Goal: Information Seeking & Learning: Learn about a topic

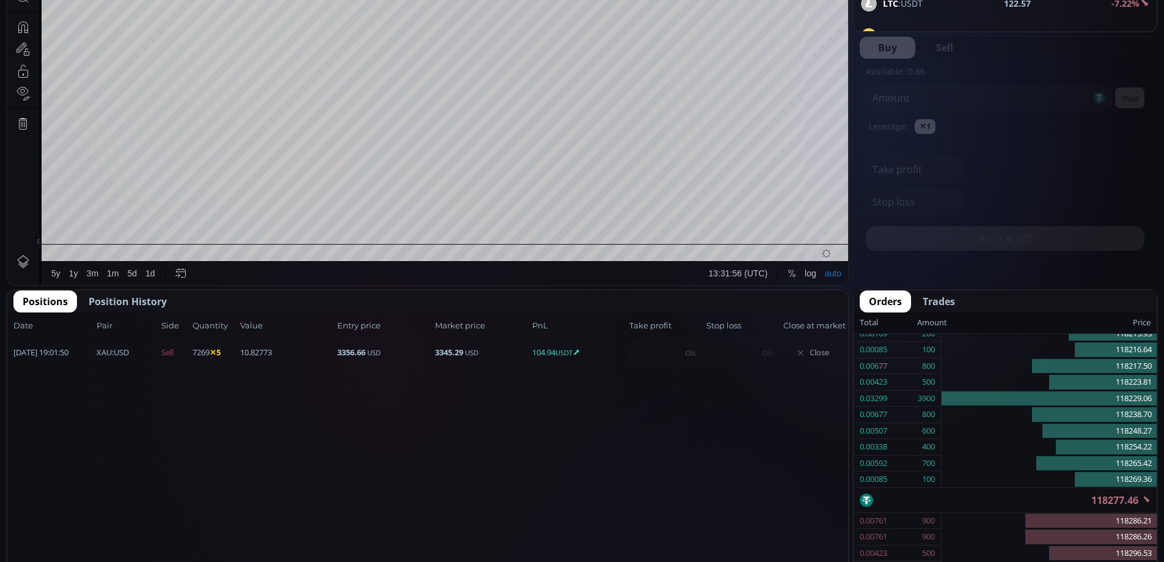
scroll to position [481, 0]
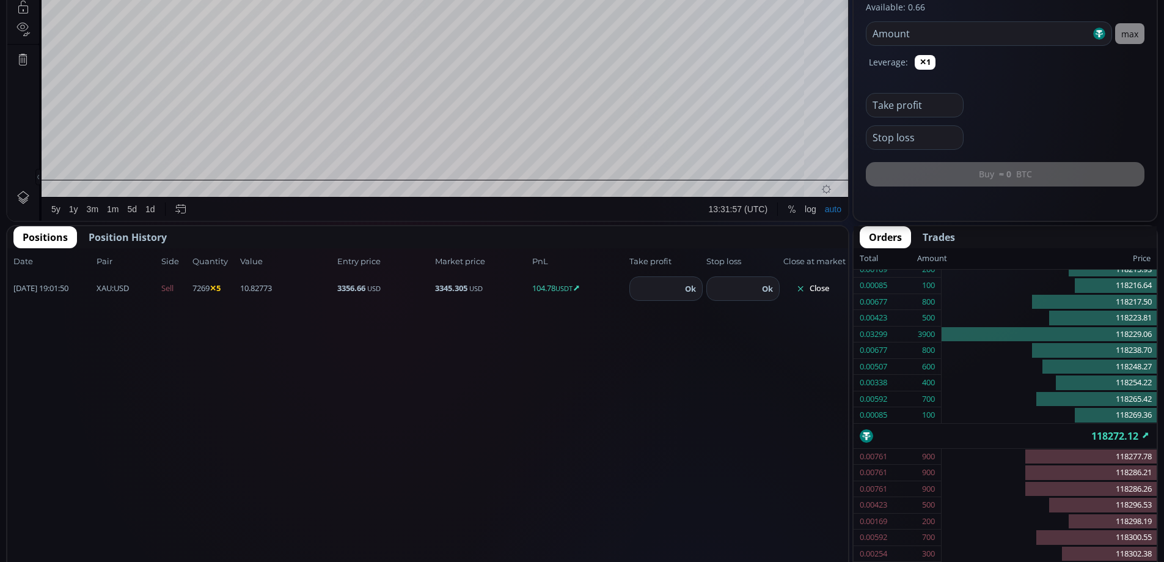
click at [815, 287] on button "Close" at bounding box center [812, 289] width 59 height 20
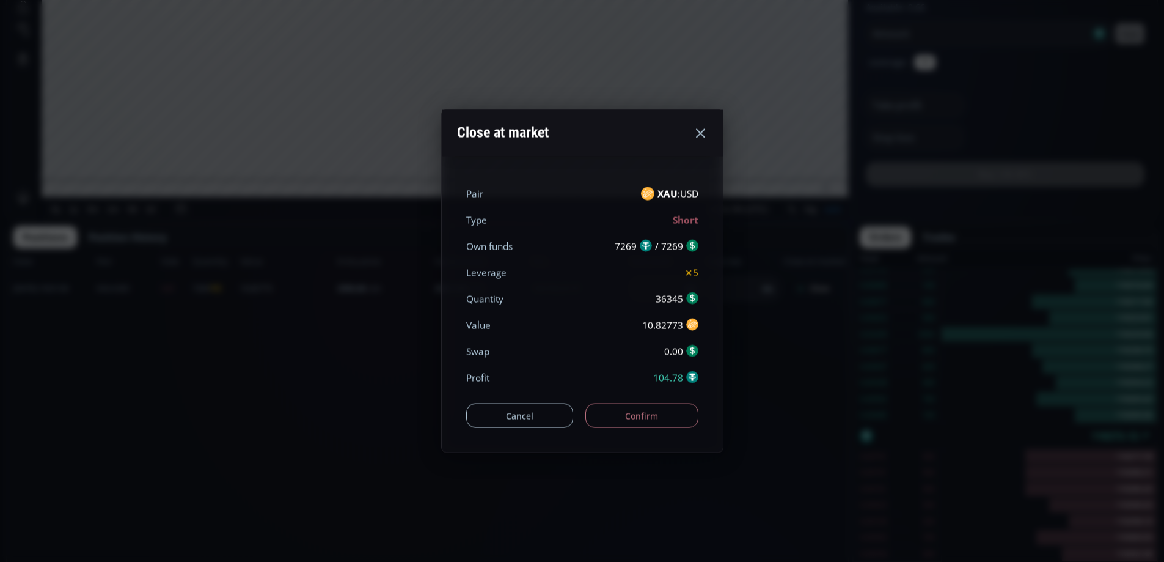
click at [643, 420] on button "Confirm" at bounding box center [641, 415] width 113 height 24
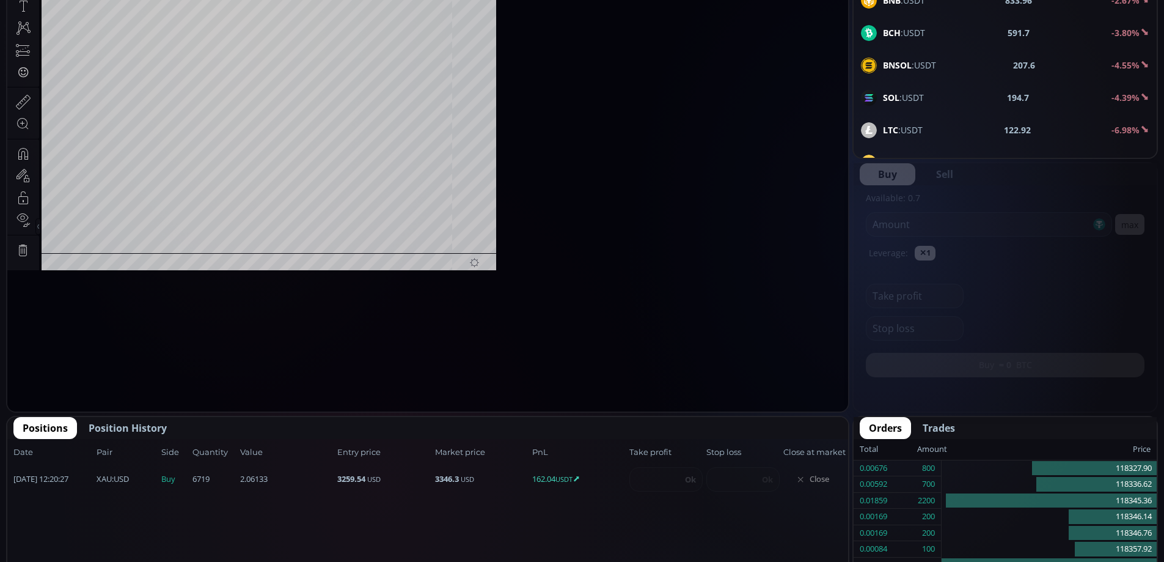
scroll to position [170, 0]
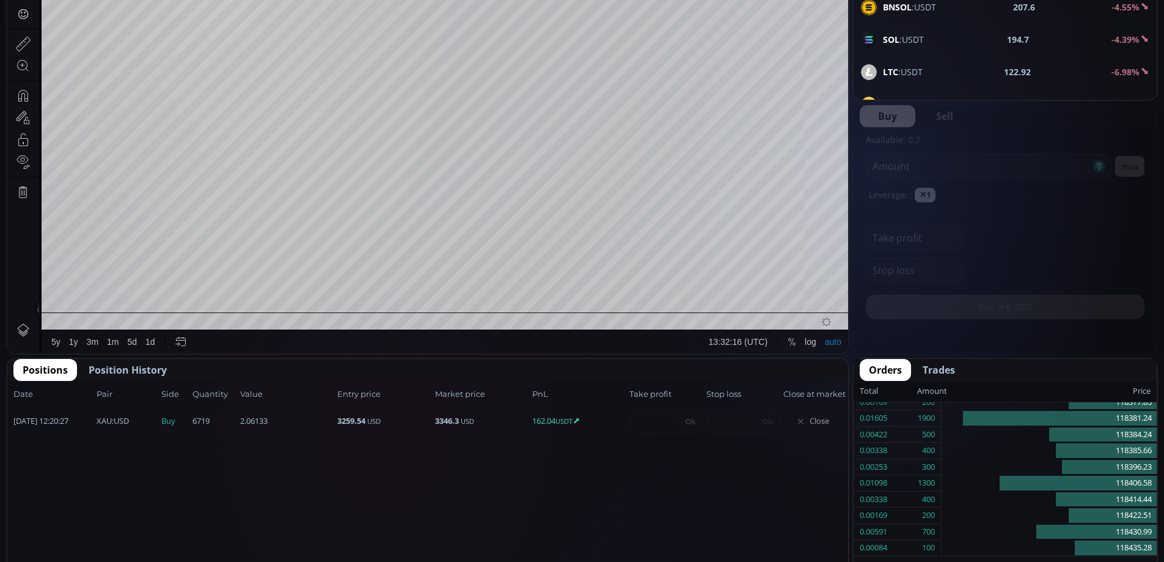
click at [818, 421] on span "Close" at bounding box center [812, 421] width 59 height 20
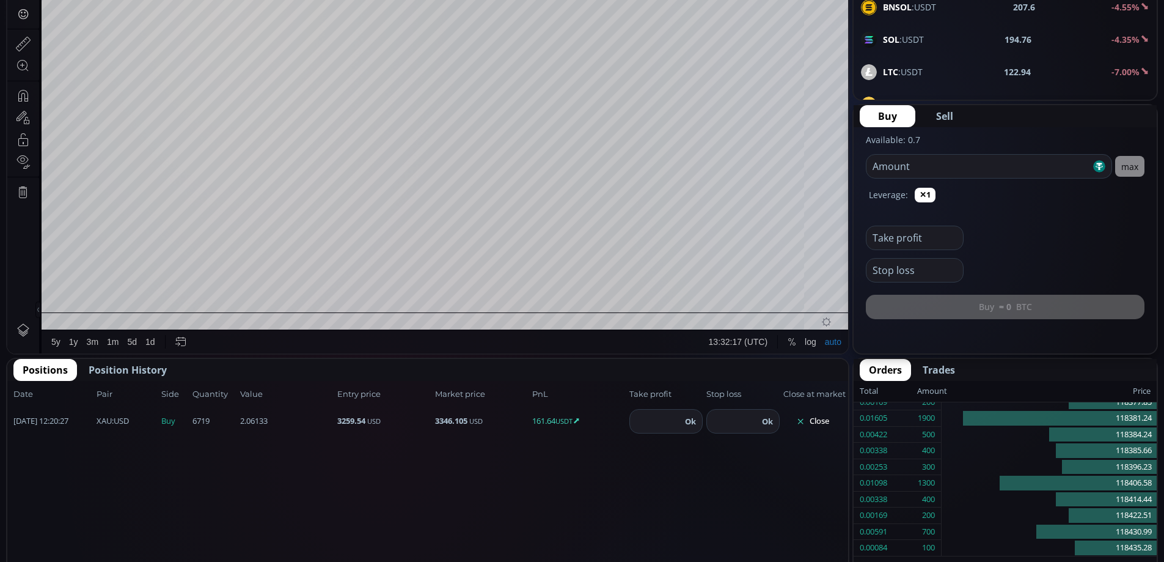
click at [821, 422] on button "Close" at bounding box center [812, 421] width 59 height 20
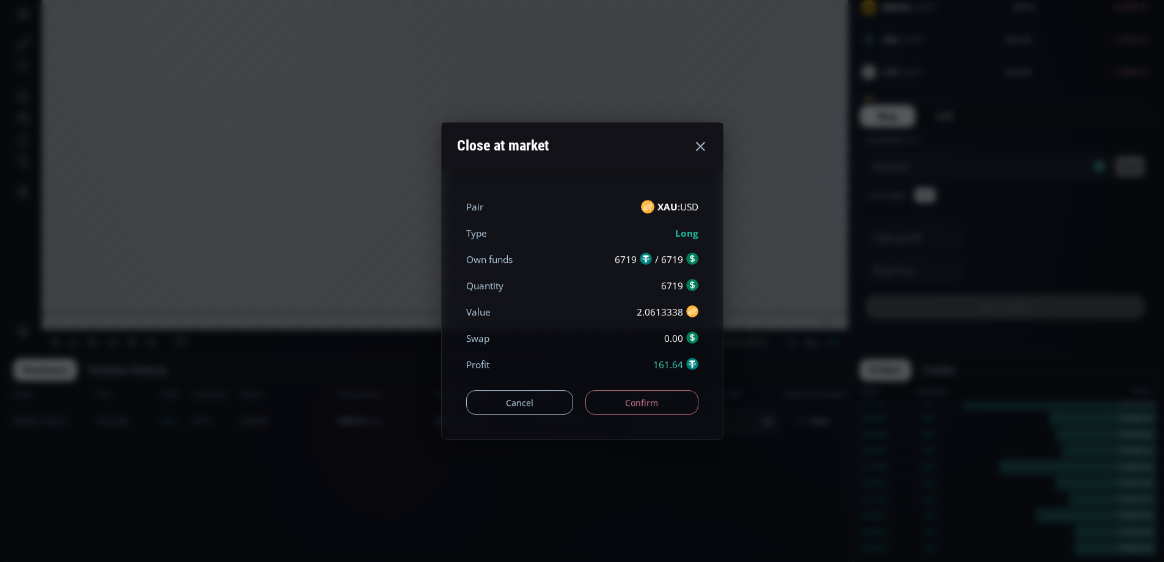
click at [665, 406] on button "Confirm" at bounding box center [641, 402] width 113 height 24
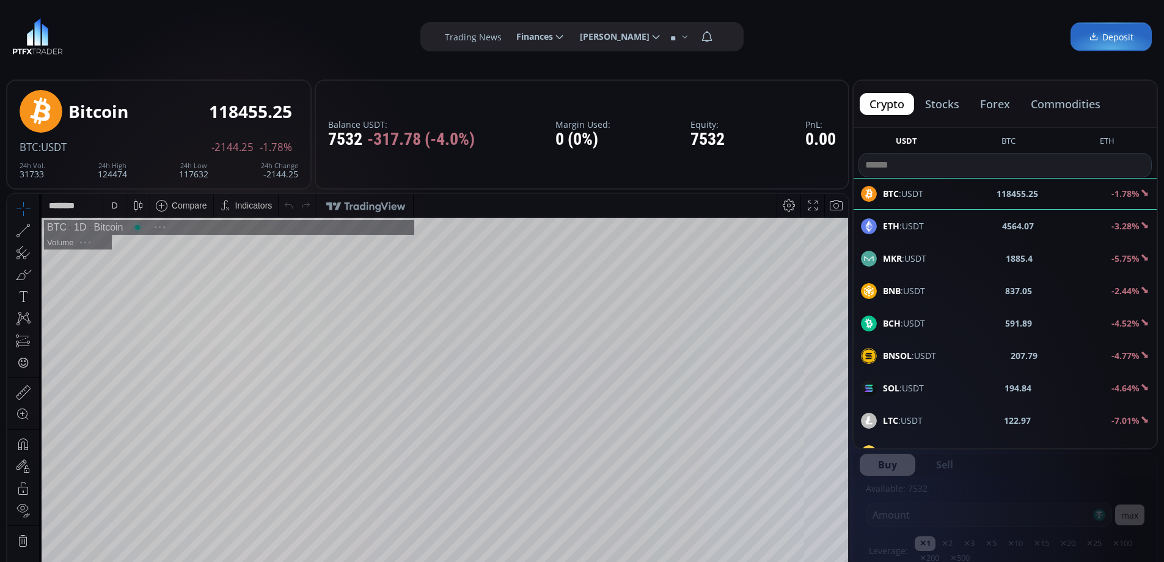
scroll to position [170, 0]
click at [948, 103] on button "stocks" at bounding box center [942, 104] width 54 height 22
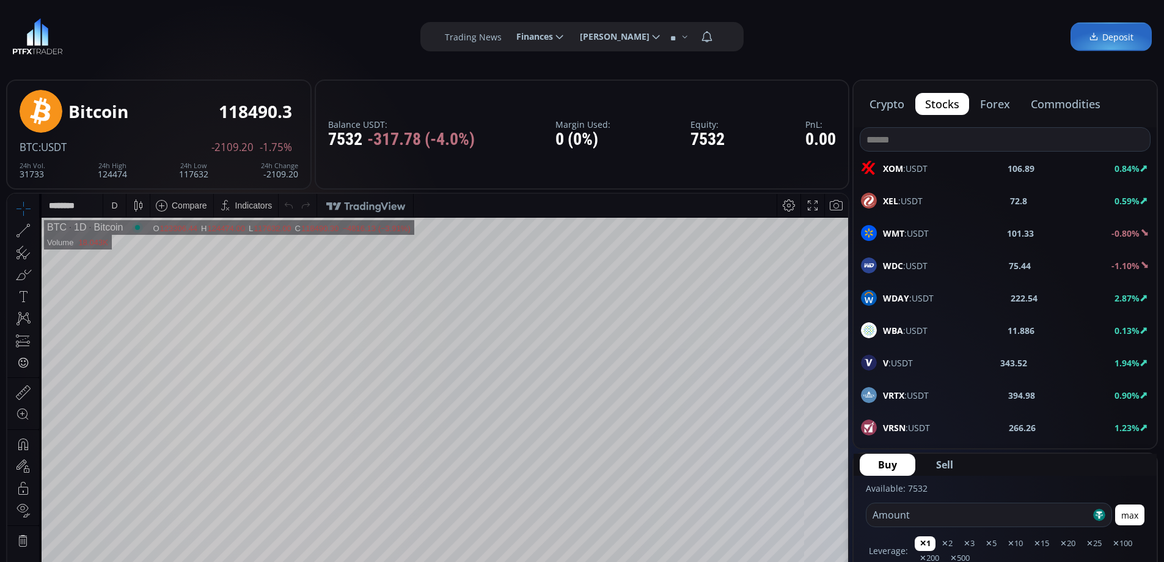
click at [960, 364] on div "V :USDT 343.52 1.94%" at bounding box center [1005, 362] width 288 height 16
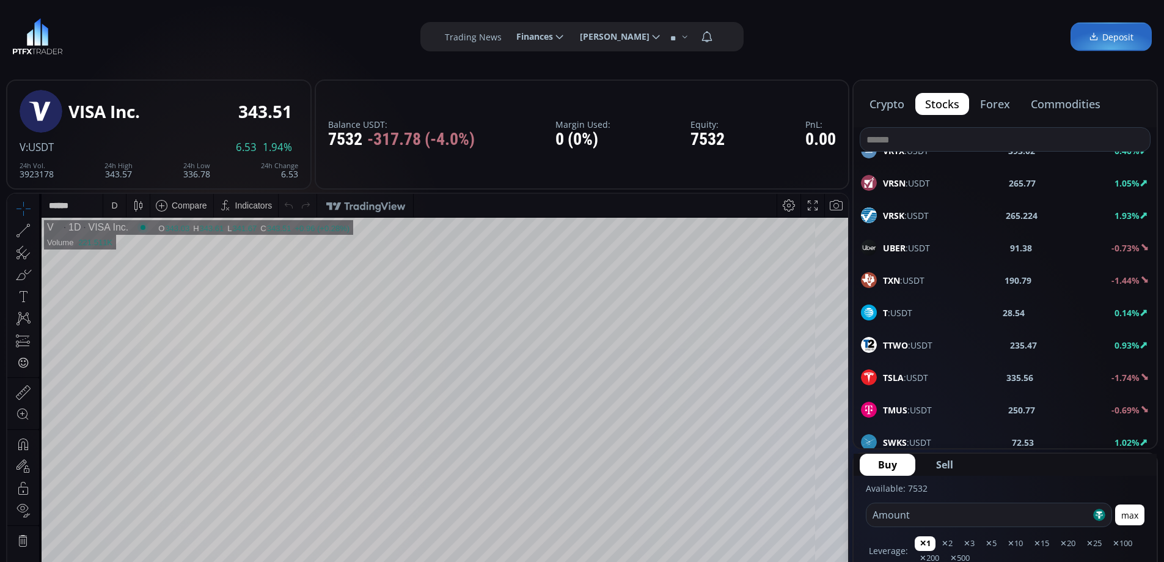
scroll to position [306, 0]
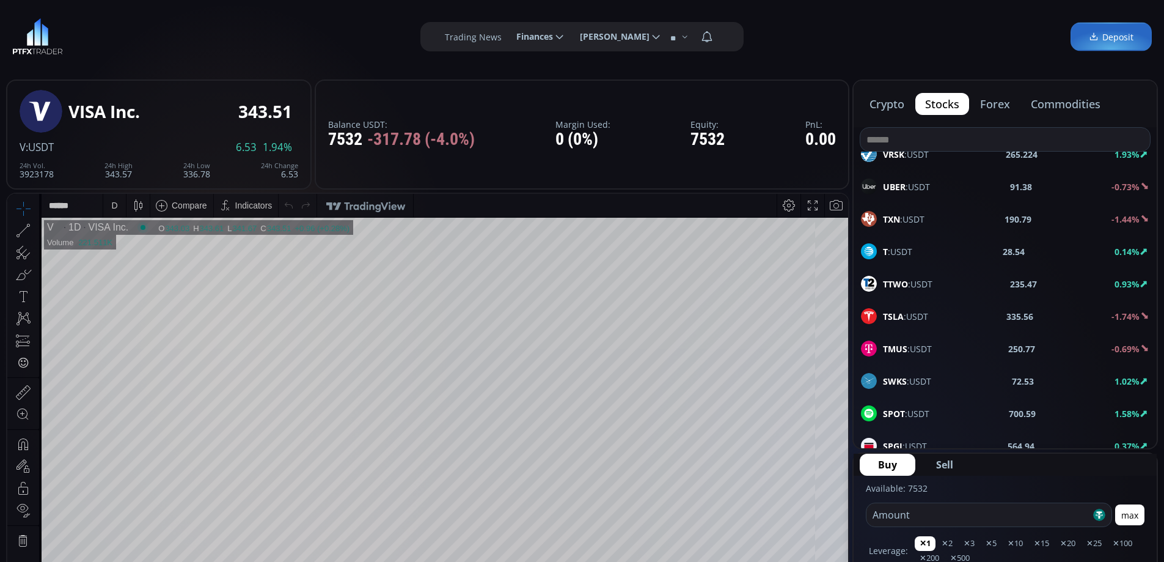
click at [960, 312] on div "TSLA :USDT 335.56 -1.74%" at bounding box center [1005, 316] width 288 height 16
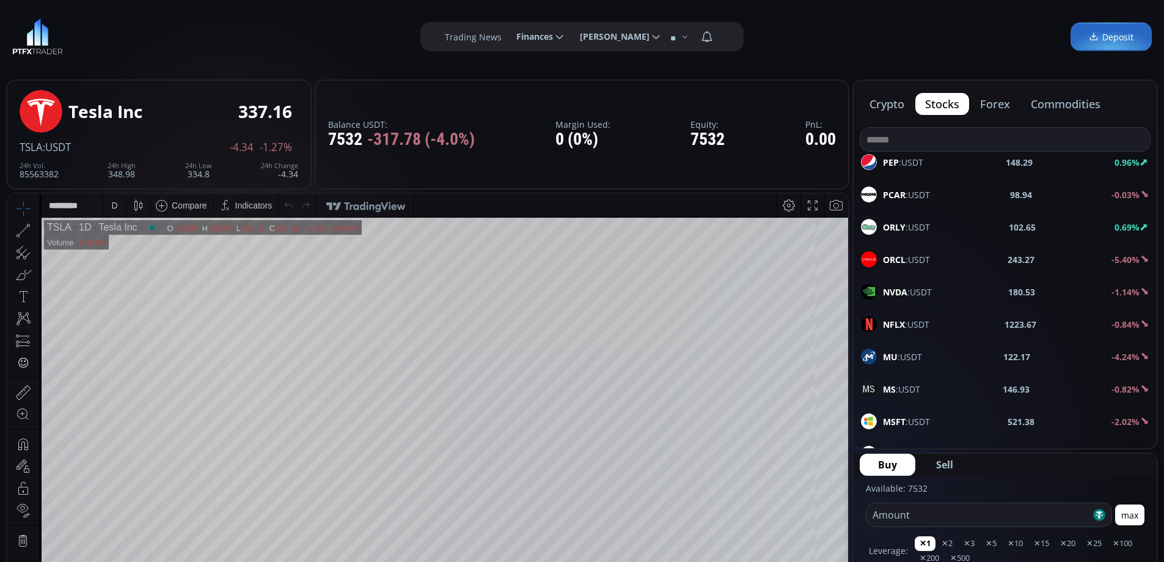
scroll to position [1039, 0]
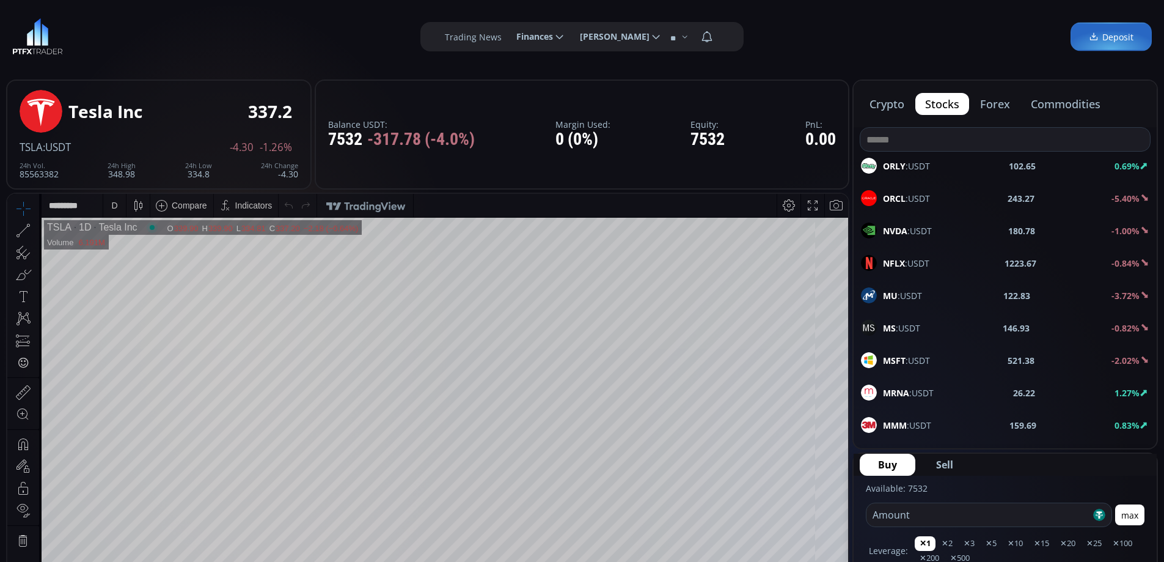
click at [922, 227] on span "NVDA :USDT" at bounding box center [907, 230] width 49 height 13
click at [921, 260] on span "NFLX :USDT" at bounding box center [906, 263] width 46 height 13
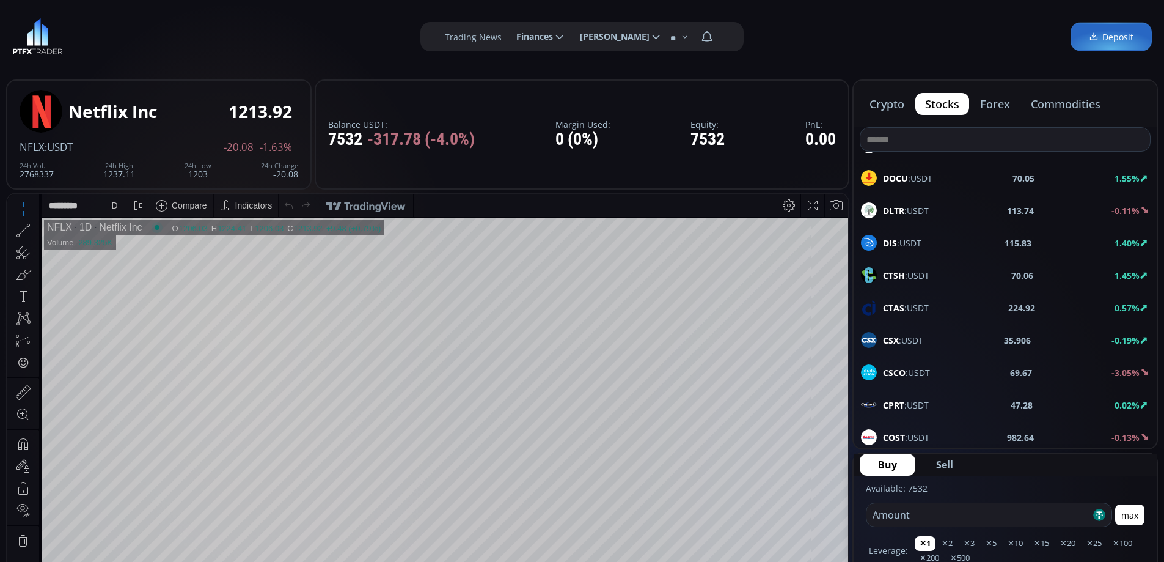
scroll to position [2383, 0]
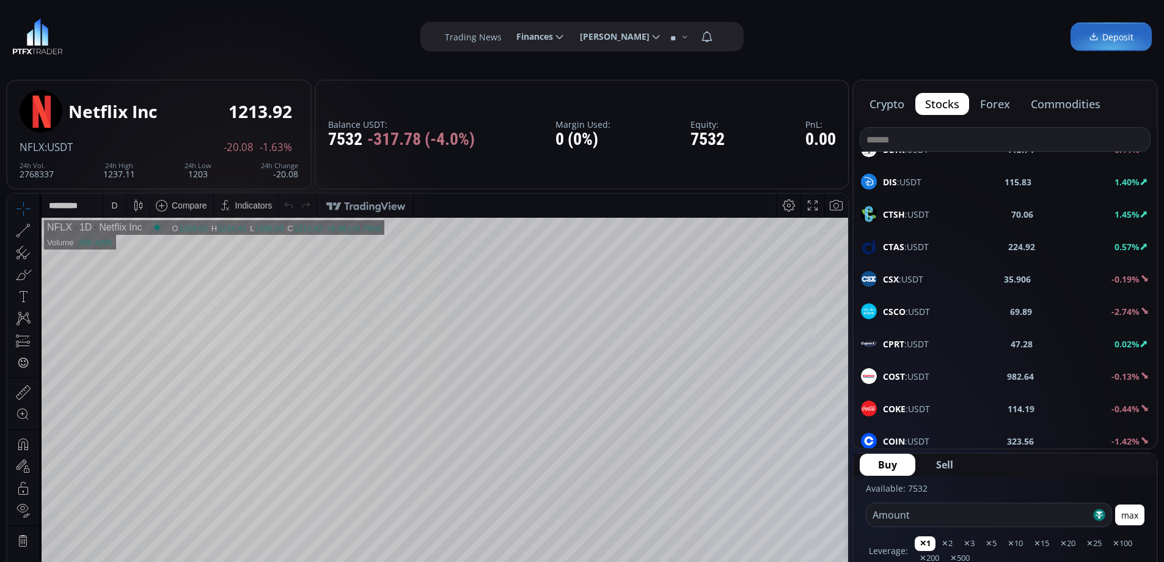
click at [936, 311] on div "CSCO :USDT 69.89 -2.74%" at bounding box center [1005, 311] width 288 height 16
click at [934, 401] on div "COKE :USDT 114.19 -0.44%" at bounding box center [1005, 408] width 288 height 16
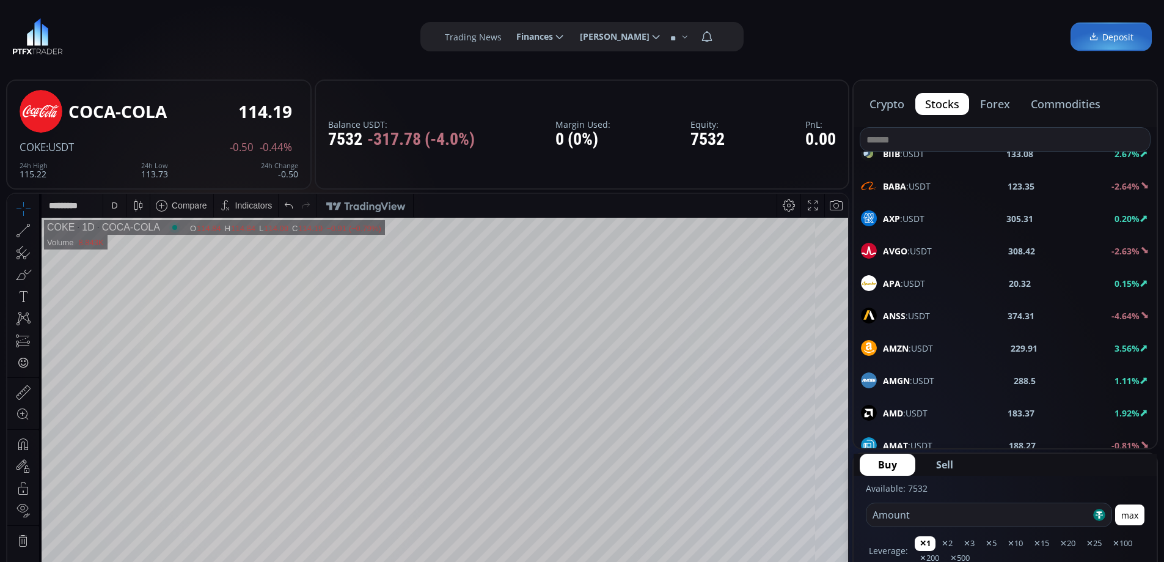
scroll to position [2933, 0]
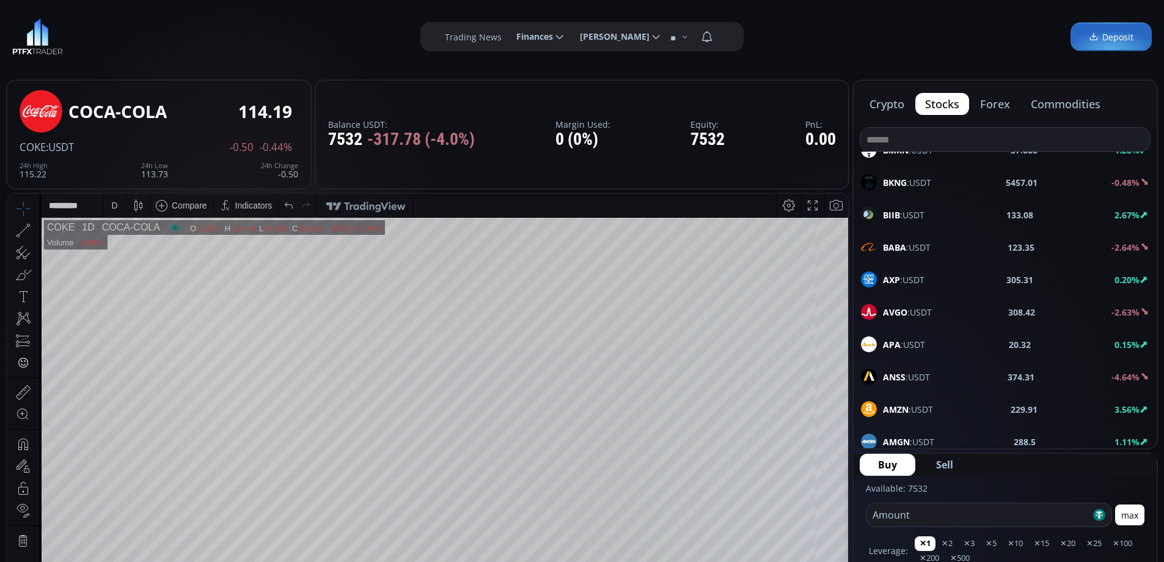
click at [937, 245] on div "BABA :USDT 123.35 -2.64%" at bounding box center [1005, 247] width 288 height 16
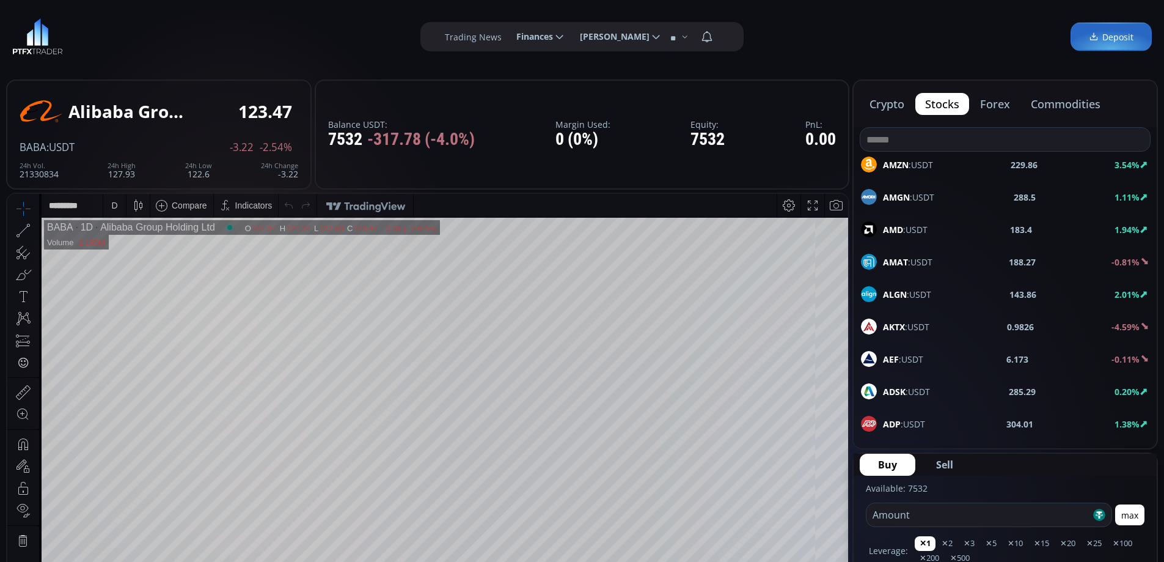
scroll to position [3307, 0]
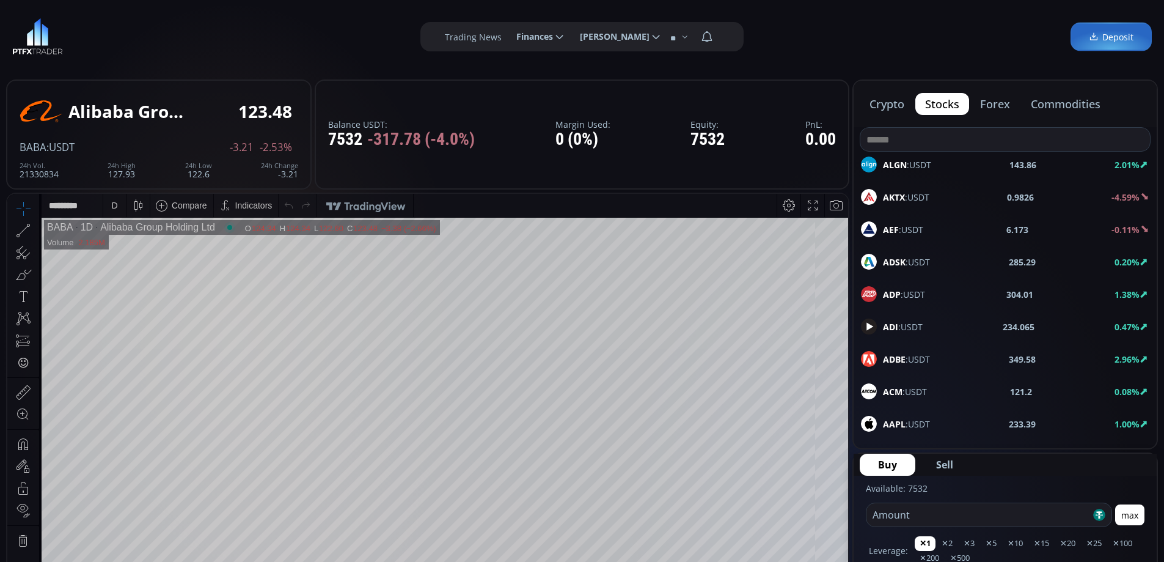
click at [967, 423] on div "AAPL :USDT 233.39 1.00%" at bounding box center [1005, 424] width 288 height 16
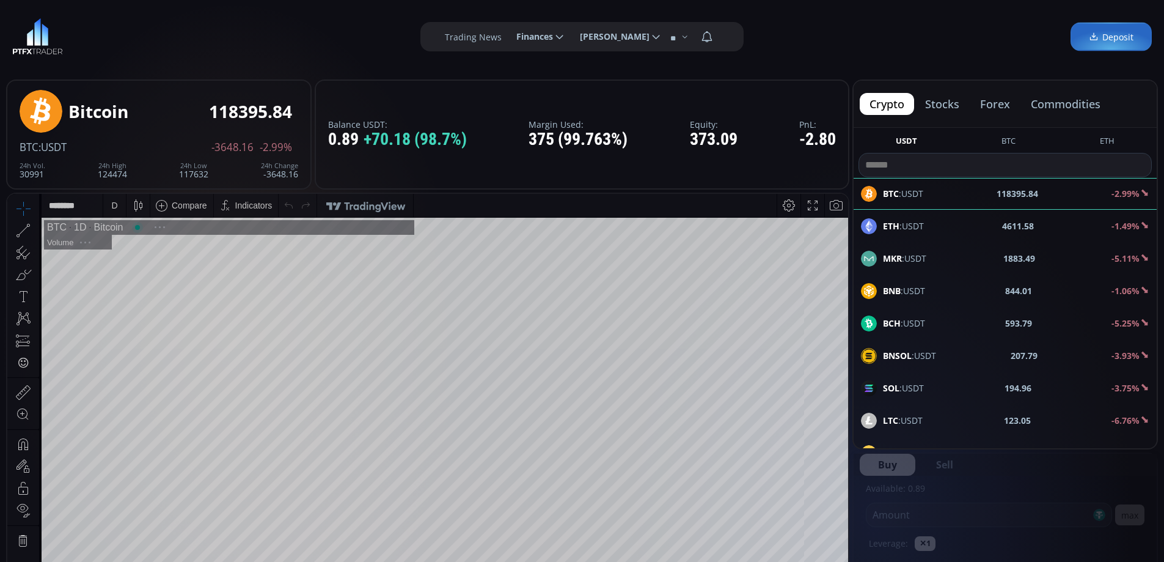
scroll to position [170, 0]
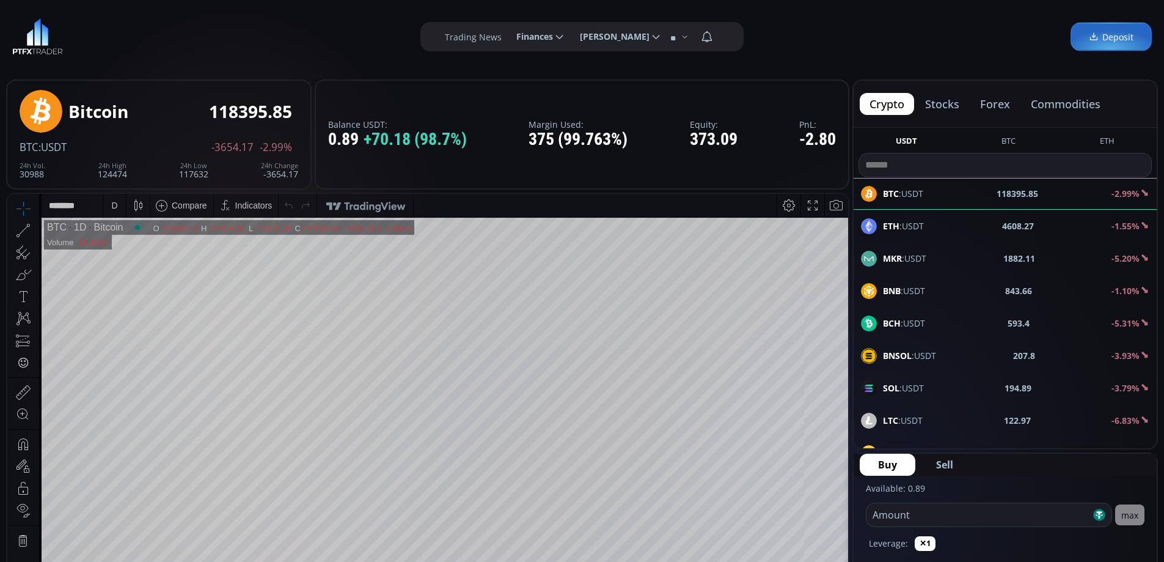
click at [1049, 104] on button "commodities" at bounding box center [1065, 104] width 89 height 22
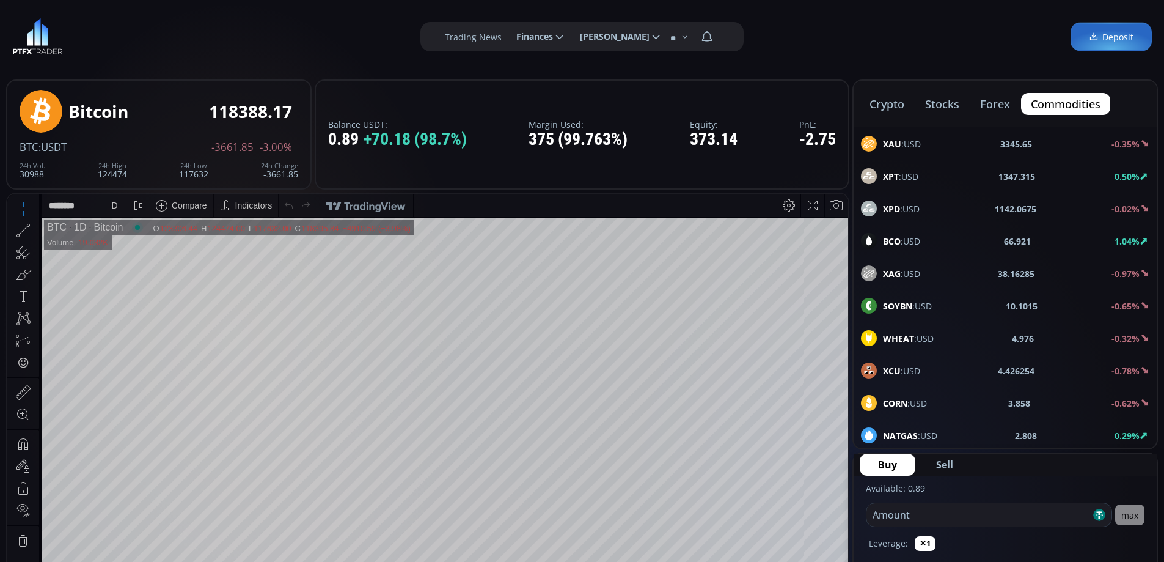
click at [893, 144] on b "XAU" at bounding box center [892, 144] width 18 height 12
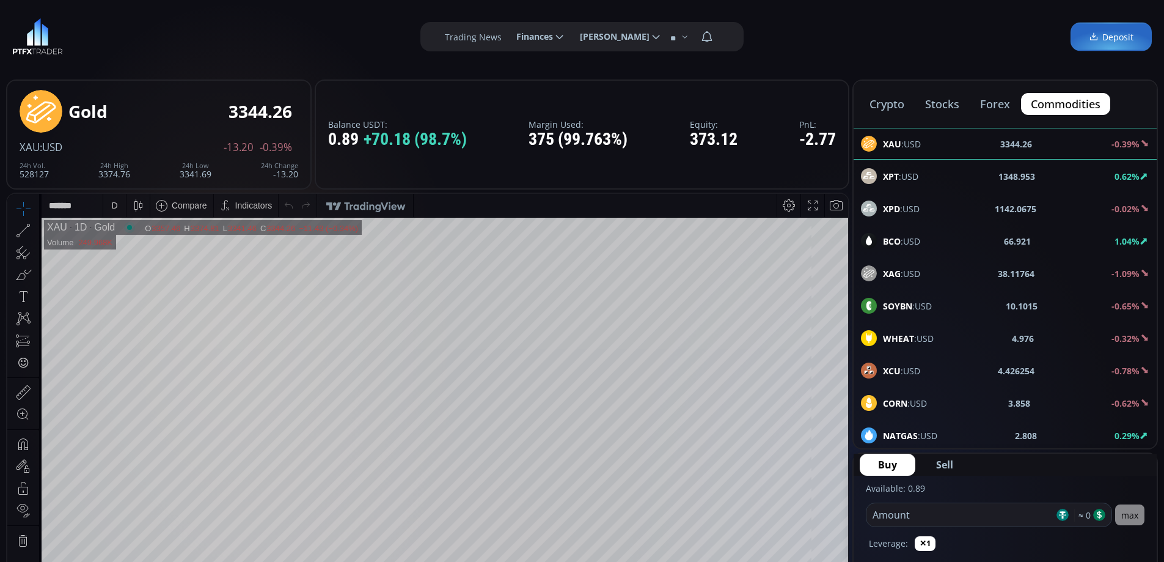
click at [110, 204] on div "D" at bounding box center [114, 205] width 10 height 23
click at [132, 353] on div "1 hour" at bounding box center [123, 351] width 24 height 10
